Goal: Task Accomplishment & Management: Use online tool/utility

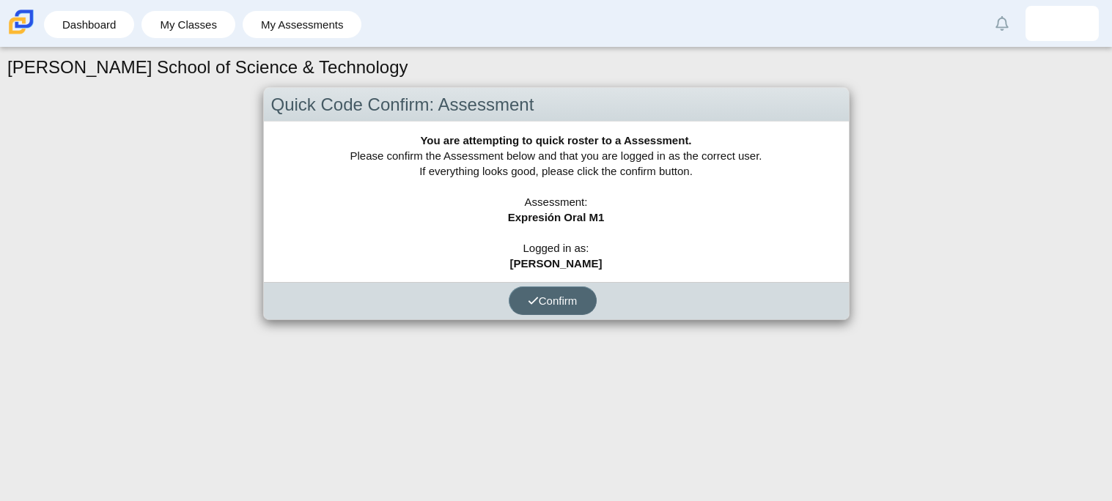
click at [573, 307] on button "Confirm" at bounding box center [553, 301] width 88 height 29
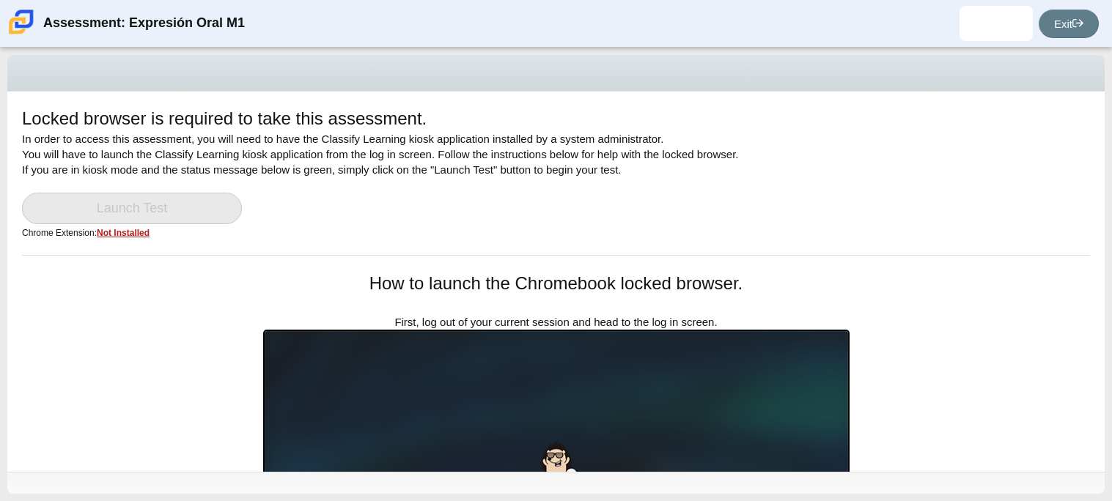
click at [183, 218] on link "Launch Test" at bounding box center [132, 209] width 220 height 32
